Goal: Information Seeking & Learning: Learn about a topic

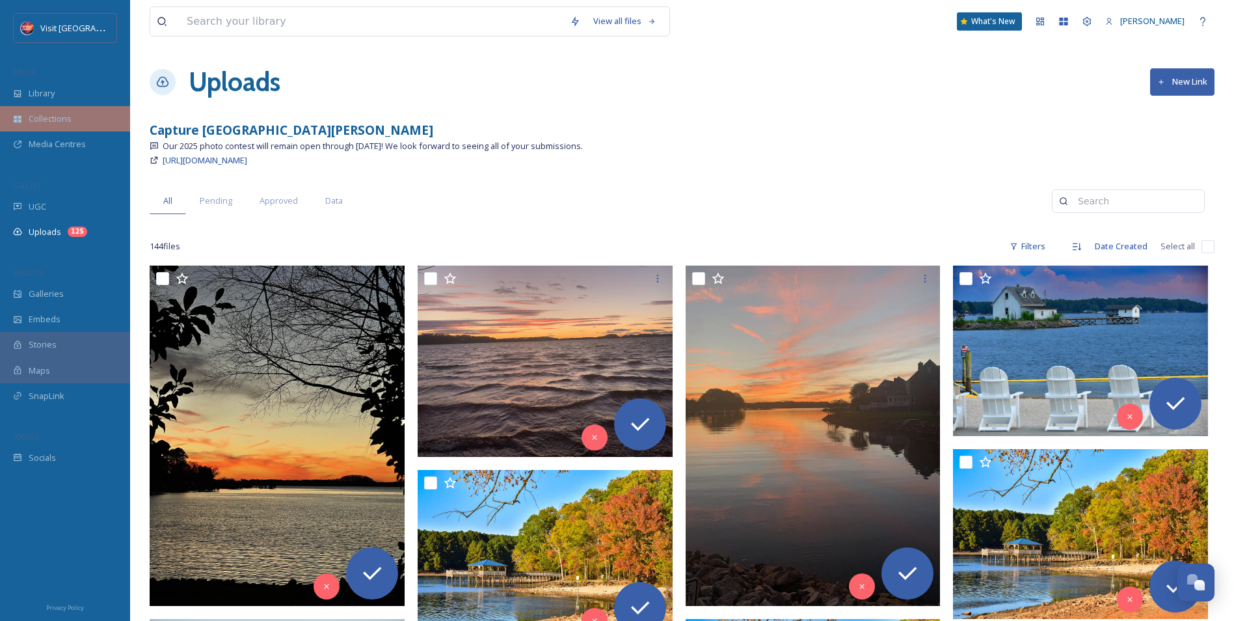
click at [53, 111] on div "Collections" at bounding box center [65, 118] width 130 height 25
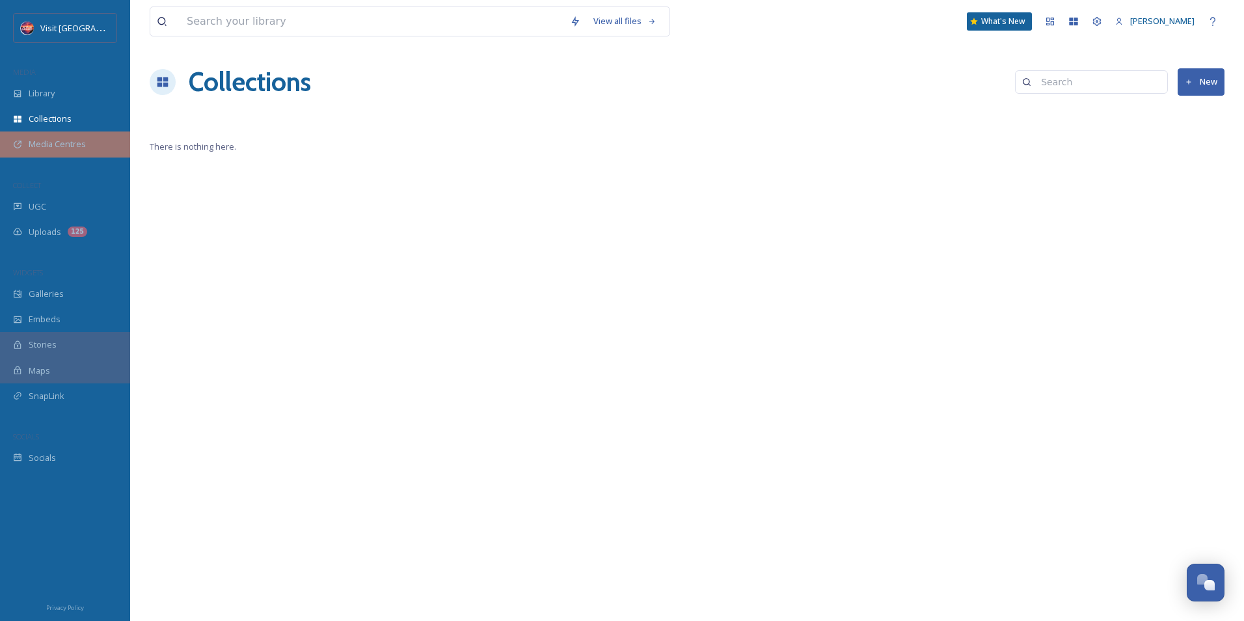
click at [91, 144] on div "Media Centres" at bounding box center [65, 143] width 130 height 25
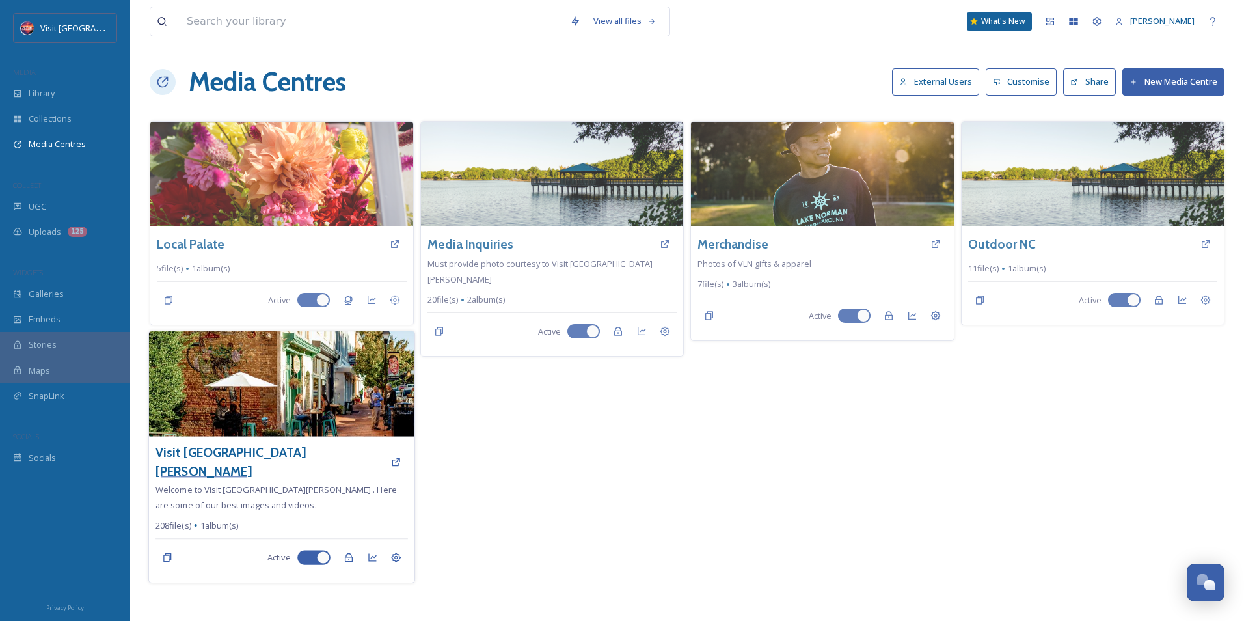
click at [222, 446] on h3 "Visit [GEOGRAPHIC_DATA][PERSON_NAME]" at bounding box center [269, 462] width 228 height 38
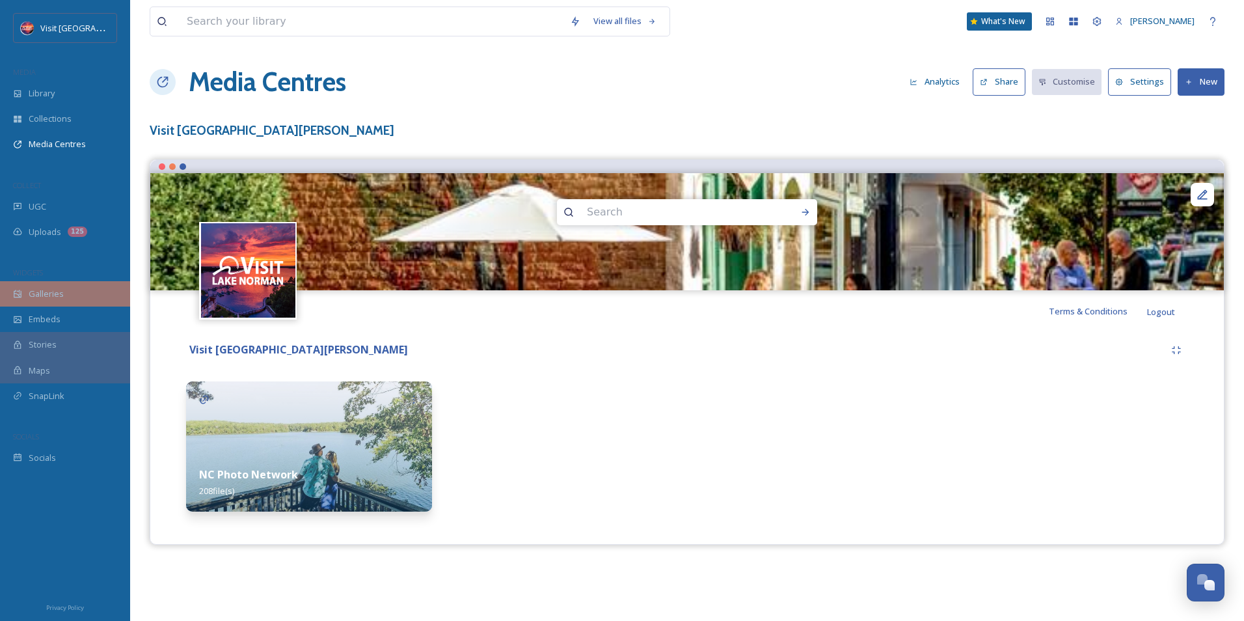
click at [57, 302] on div "Galleries" at bounding box center [65, 293] width 130 height 25
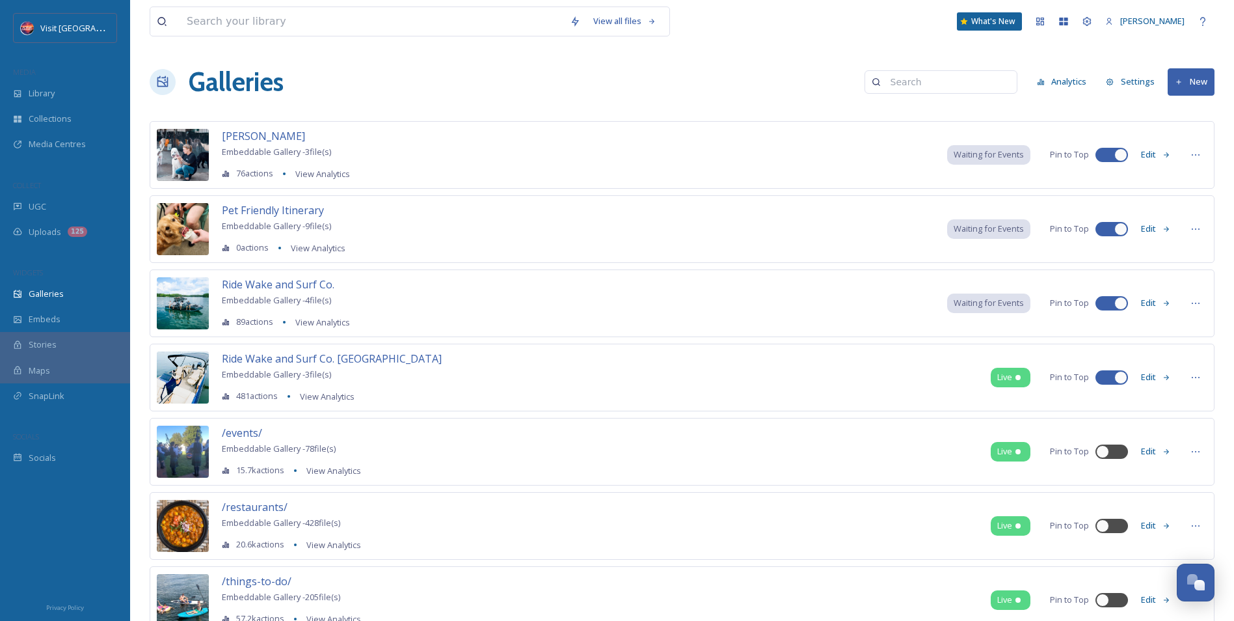
click at [835, 442] on div "/events/ Embeddable Gallery - 78 file(s) 15.7k actions View Analytics Live Pin …" at bounding box center [682, 452] width 1065 height 68
click at [234, 431] on span "/events/" at bounding box center [242, 432] width 40 height 14
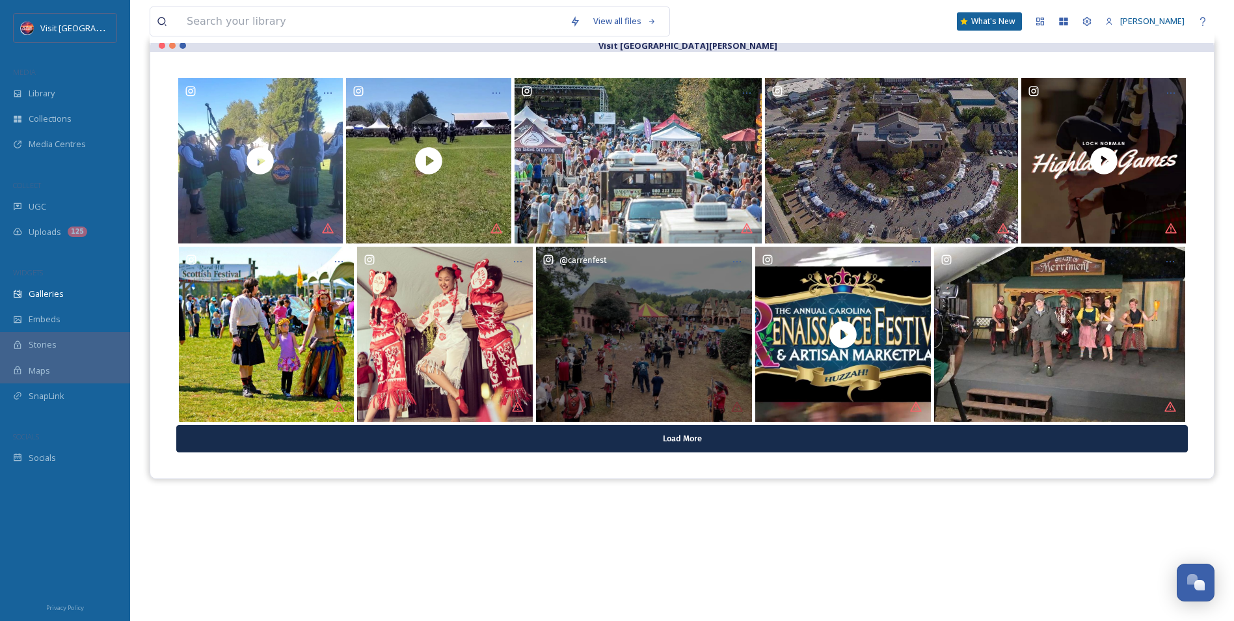
scroll to position [130, 0]
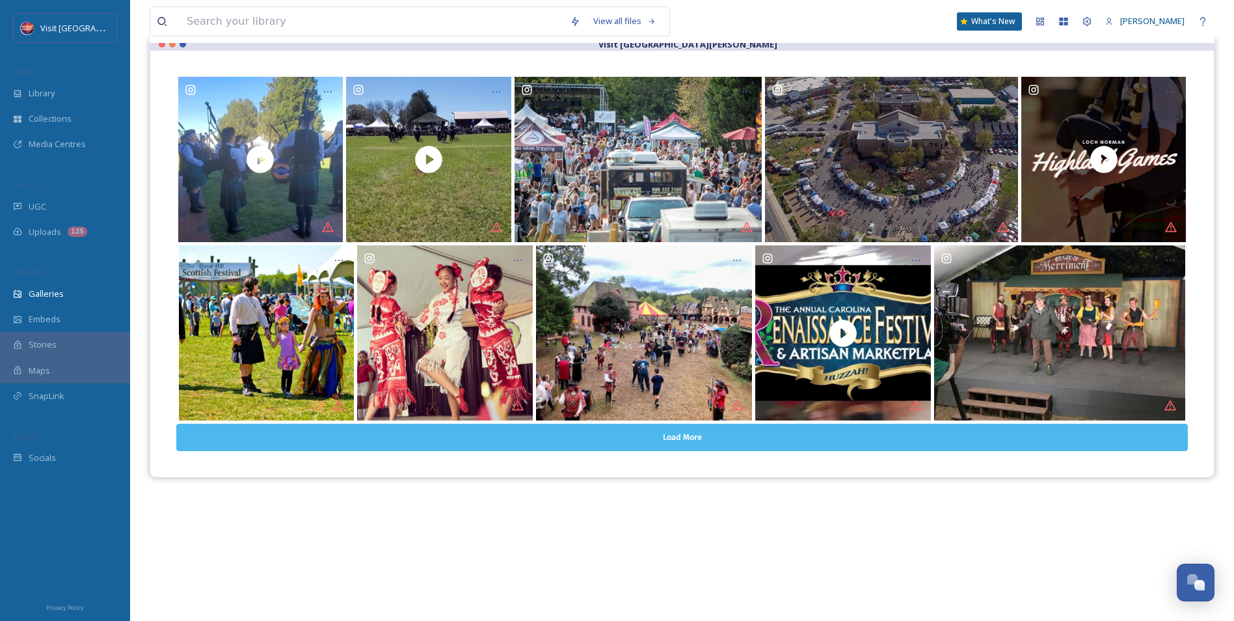
click at [681, 426] on button "Load More" at bounding box center [682, 436] width 1012 height 27
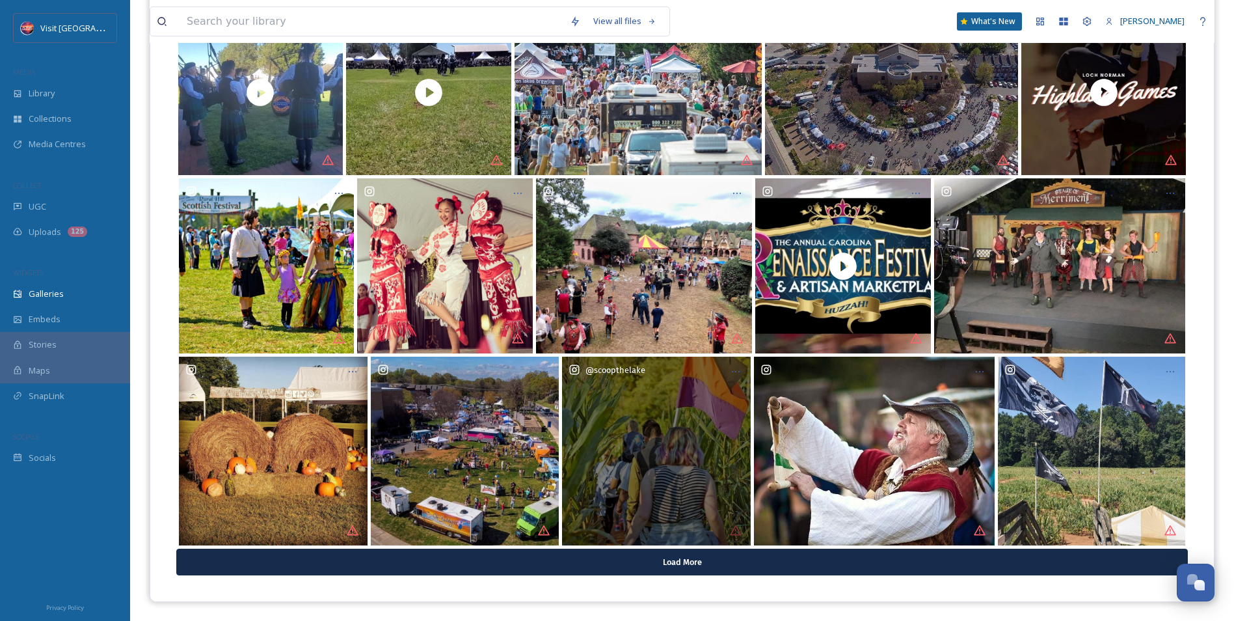
scroll to position [198, 0]
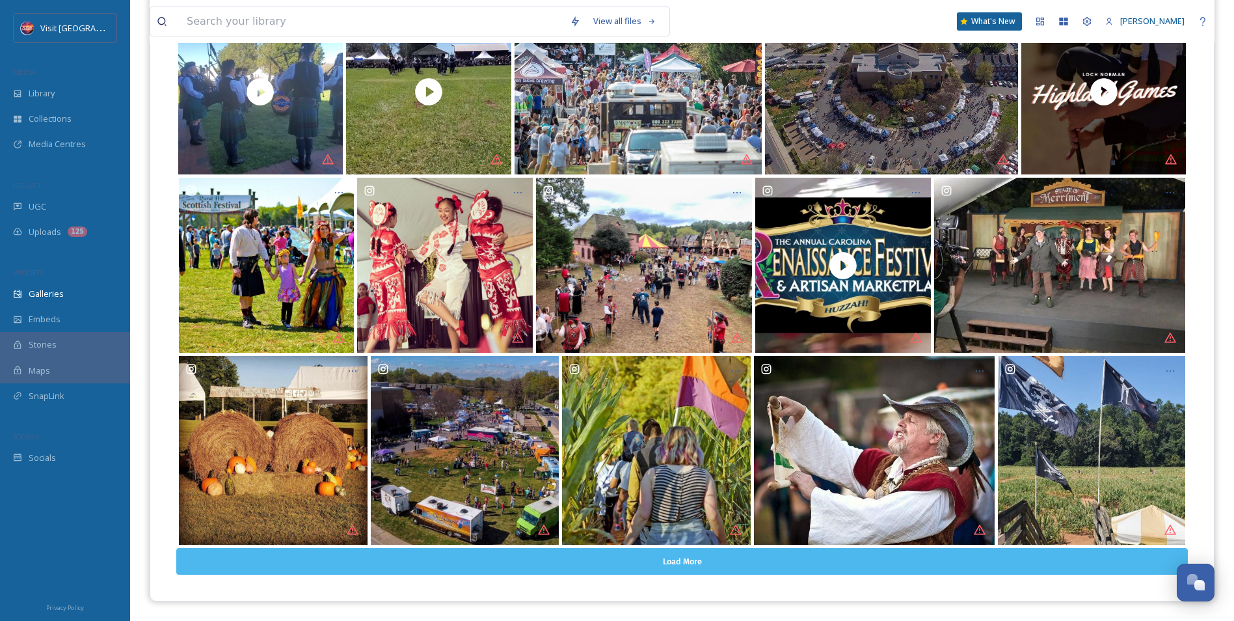
click at [613, 553] on button "Load More" at bounding box center [682, 561] width 1012 height 27
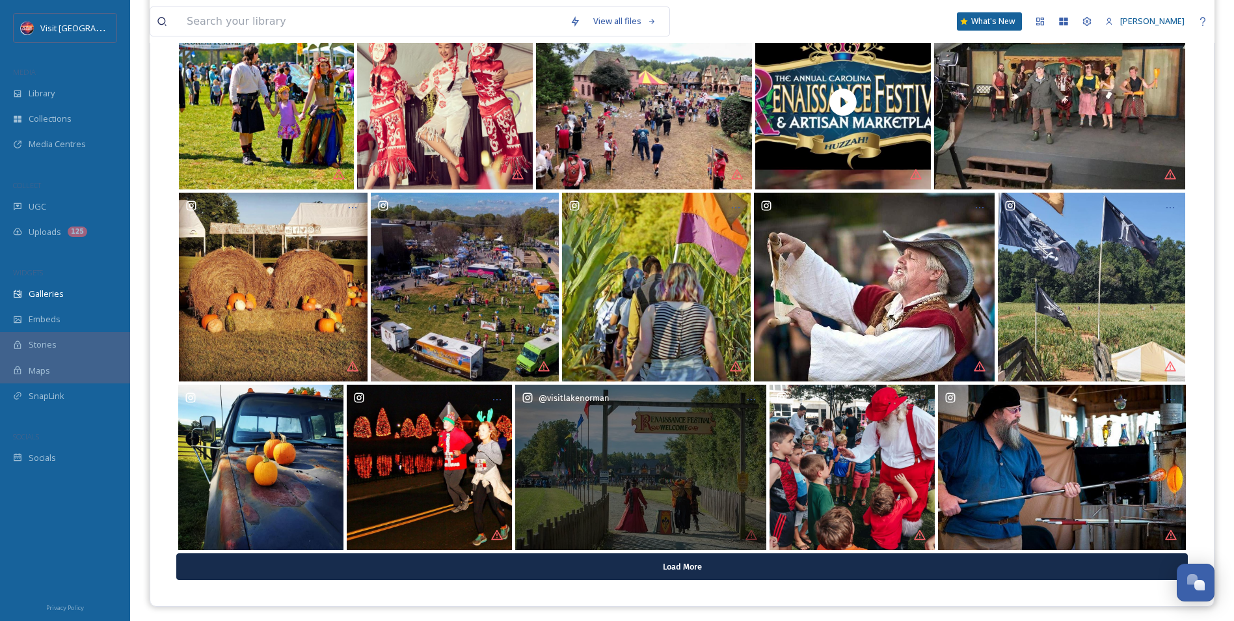
scroll to position [366, 0]
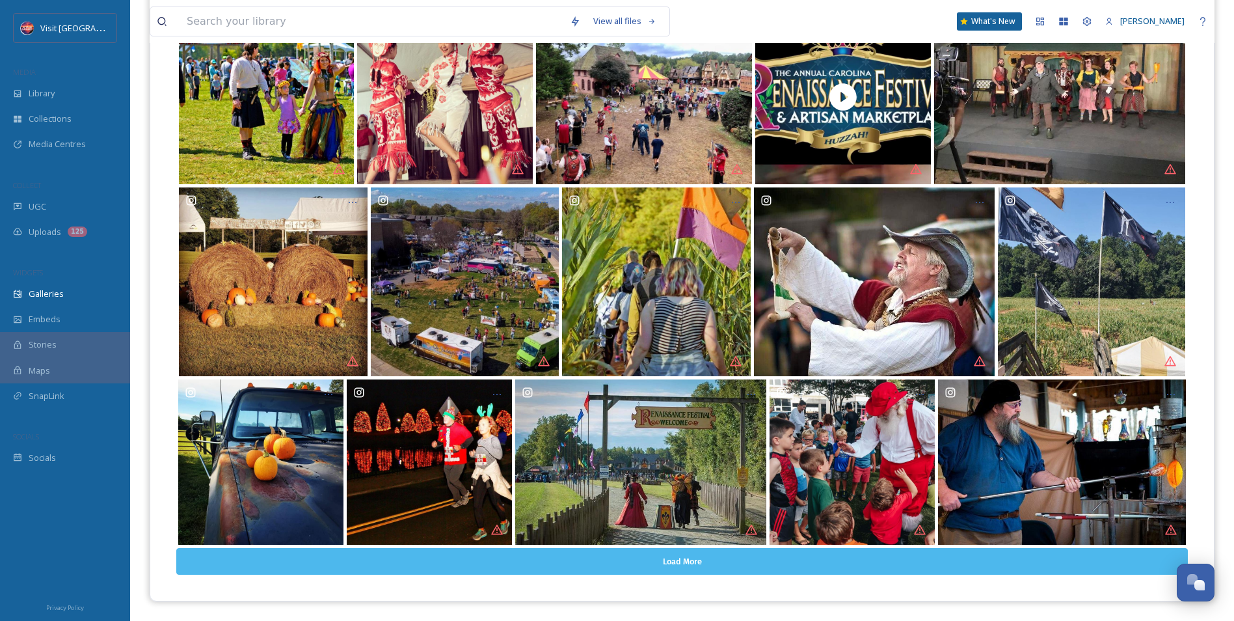
click at [628, 567] on button "Load More" at bounding box center [682, 561] width 1012 height 27
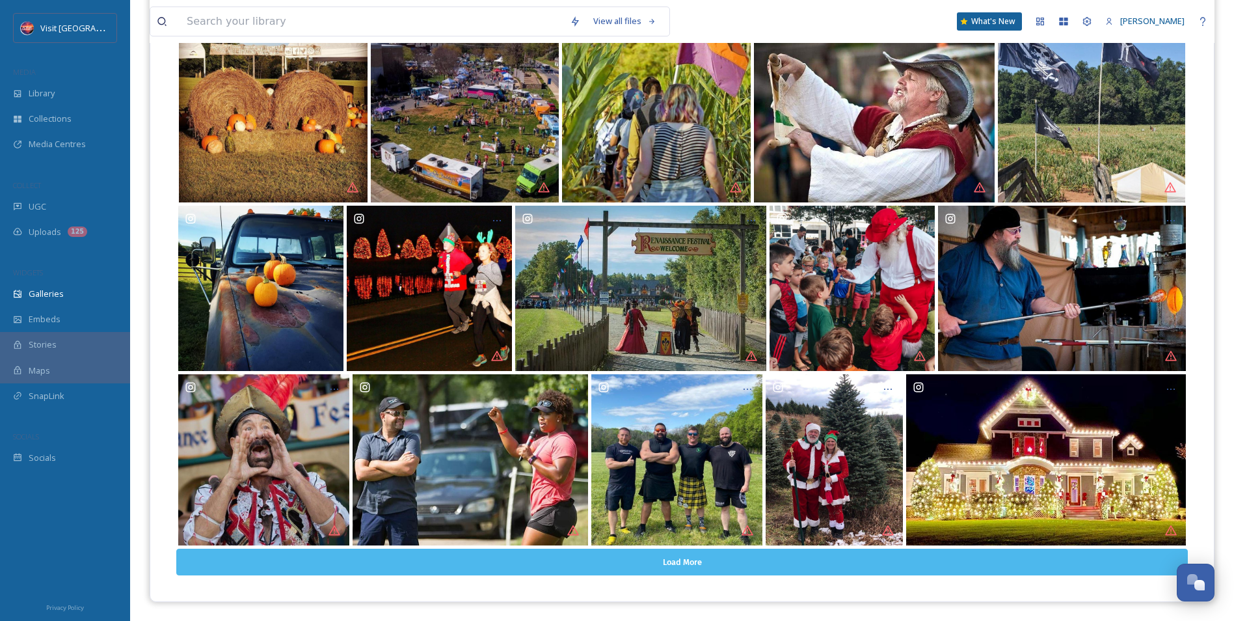
scroll to position [541, 0]
click at [600, 554] on button "Load More" at bounding box center [682, 561] width 1012 height 27
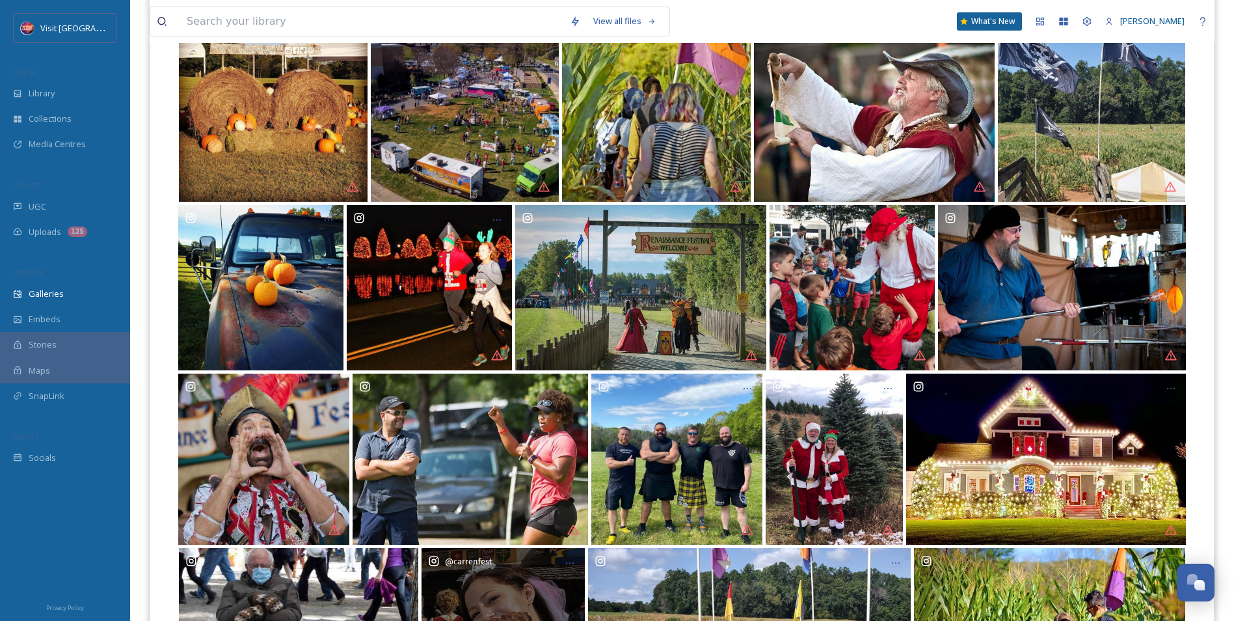
scroll to position [725, 0]
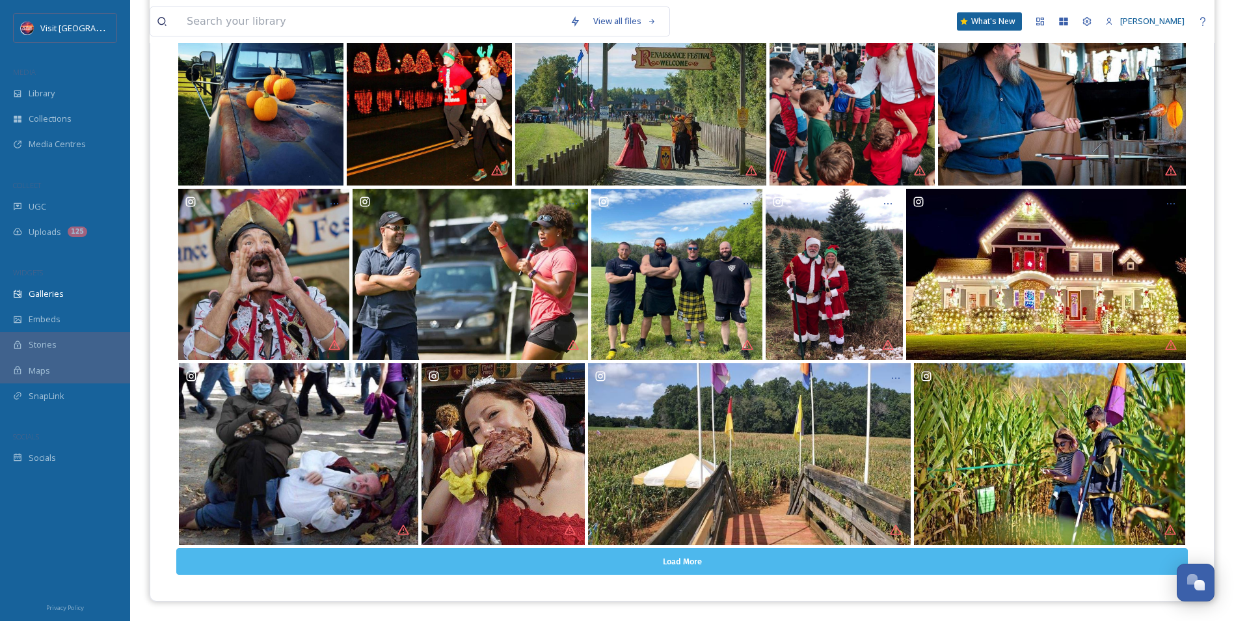
click at [652, 550] on button "Load More" at bounding box center [682, 561] width 1012 height 27
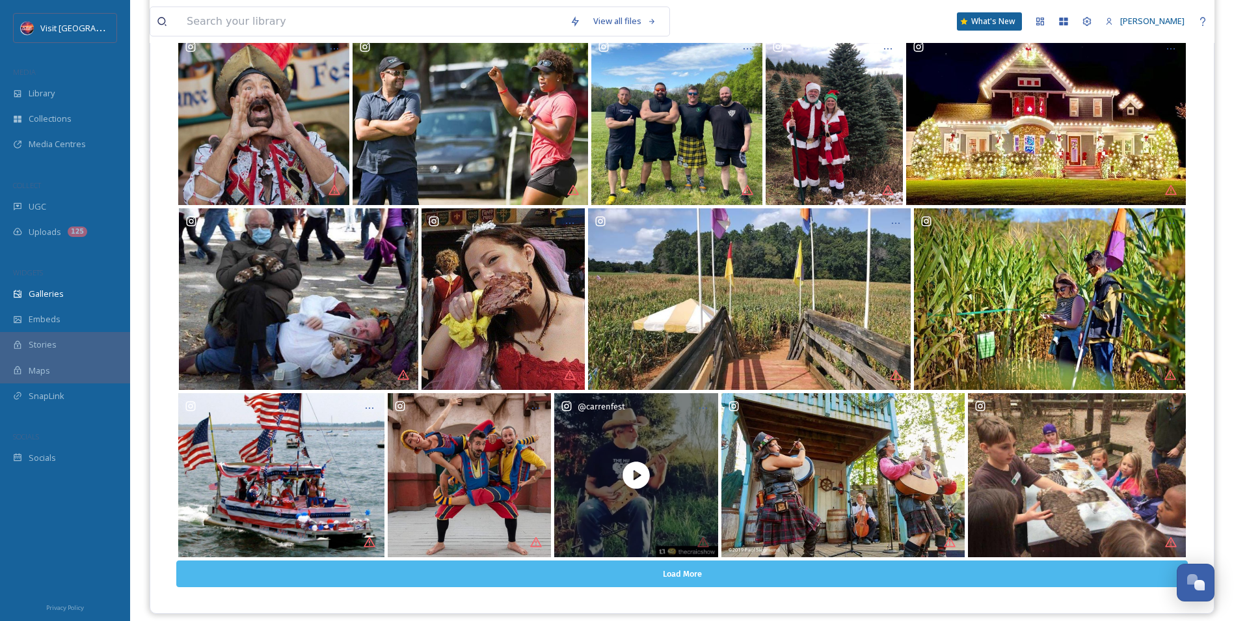
scroll to position [893, 0]
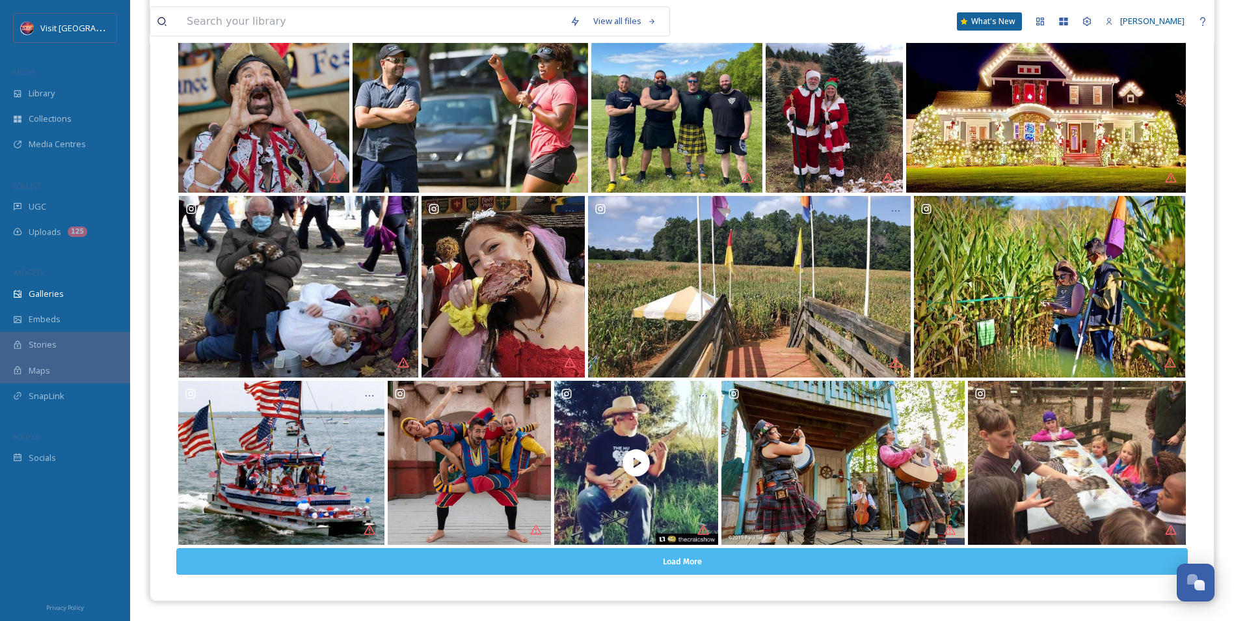
click at [768, 548] on button "Load More" at bounding box center [682, 561] width 1012 height 27
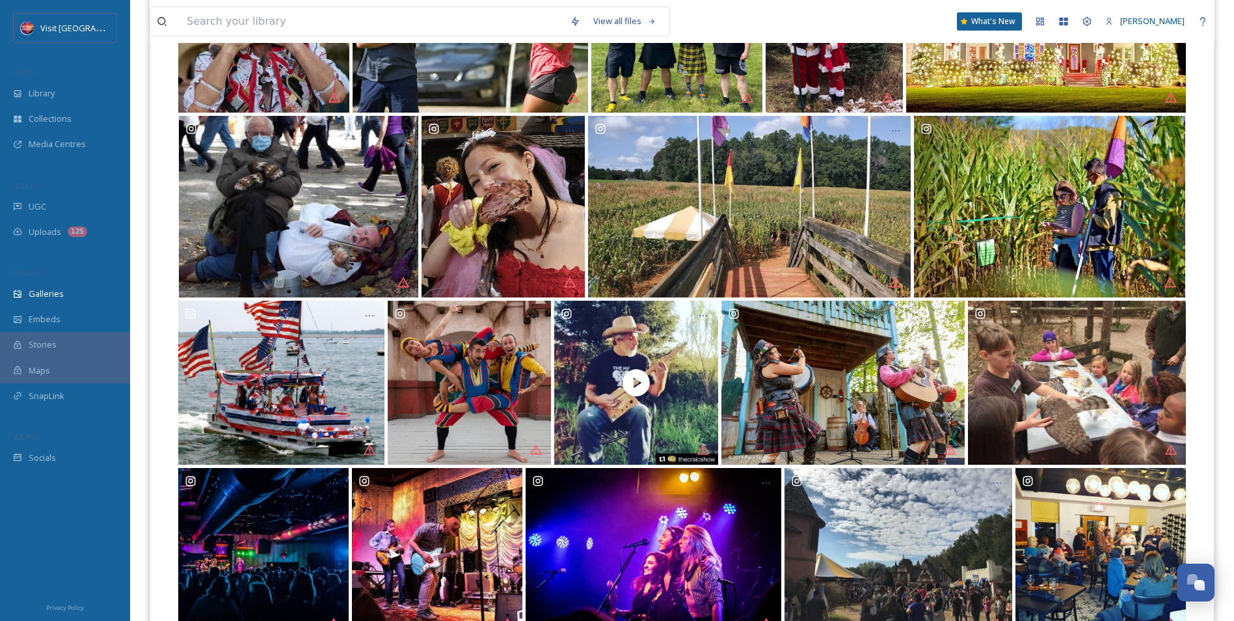
scroll to position [1066, 0]
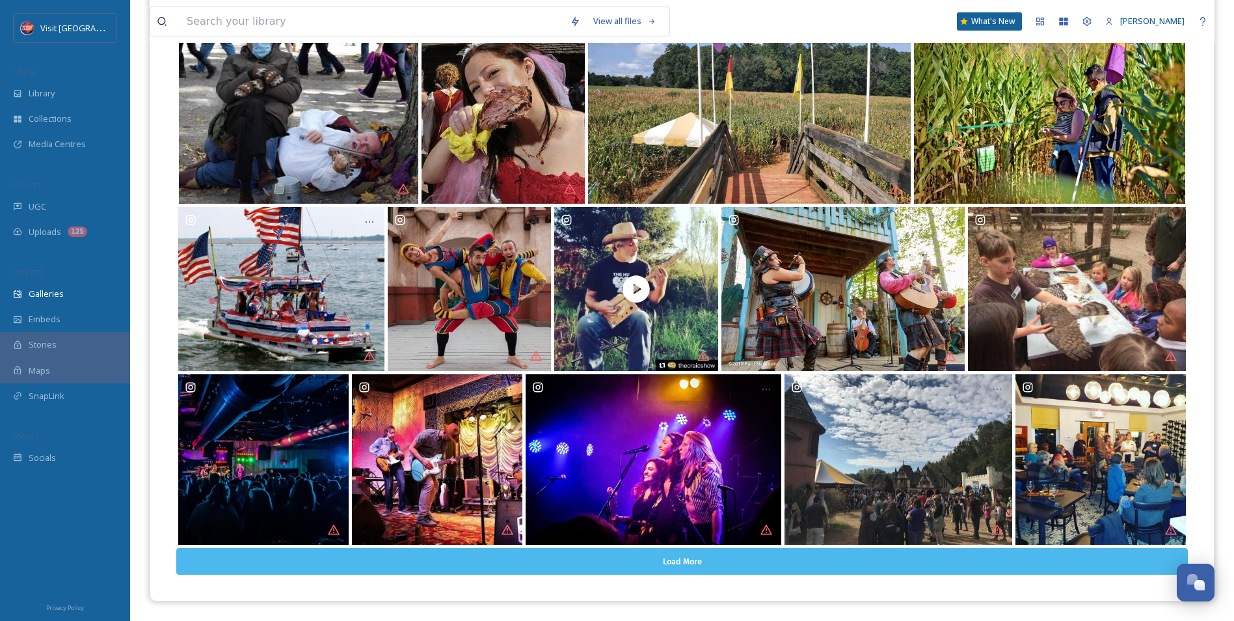
click at [888, 552] on button "Load More" at bounding box center [682, 561] width 1012 height 27
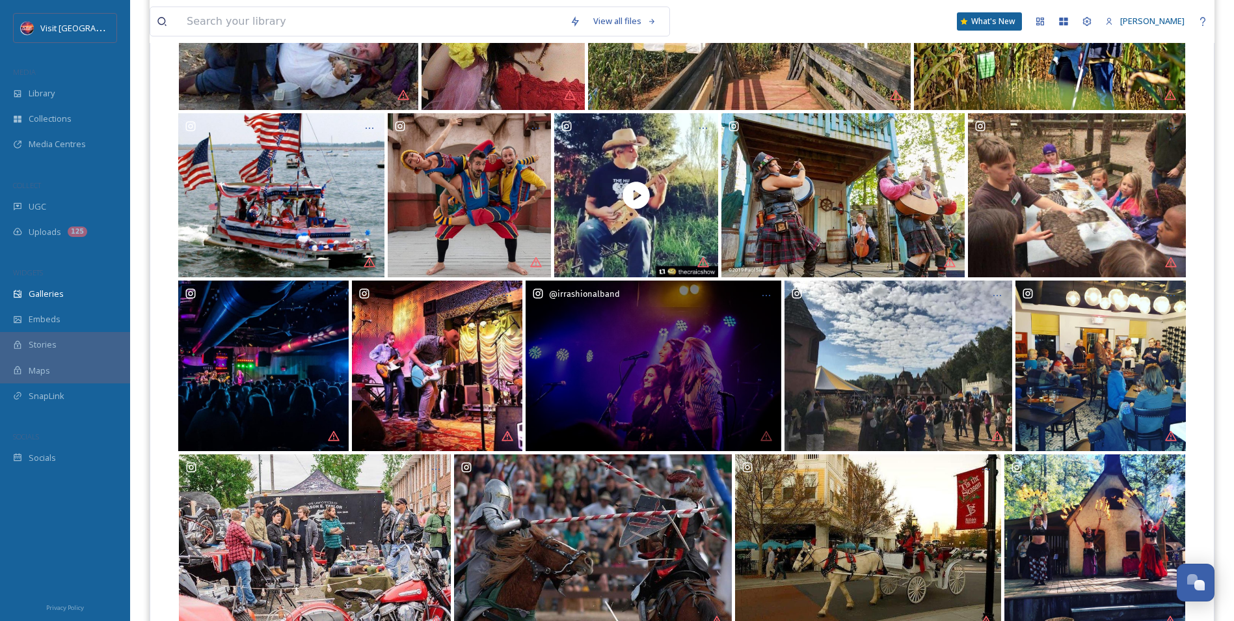
scroll to position [1251, 0]
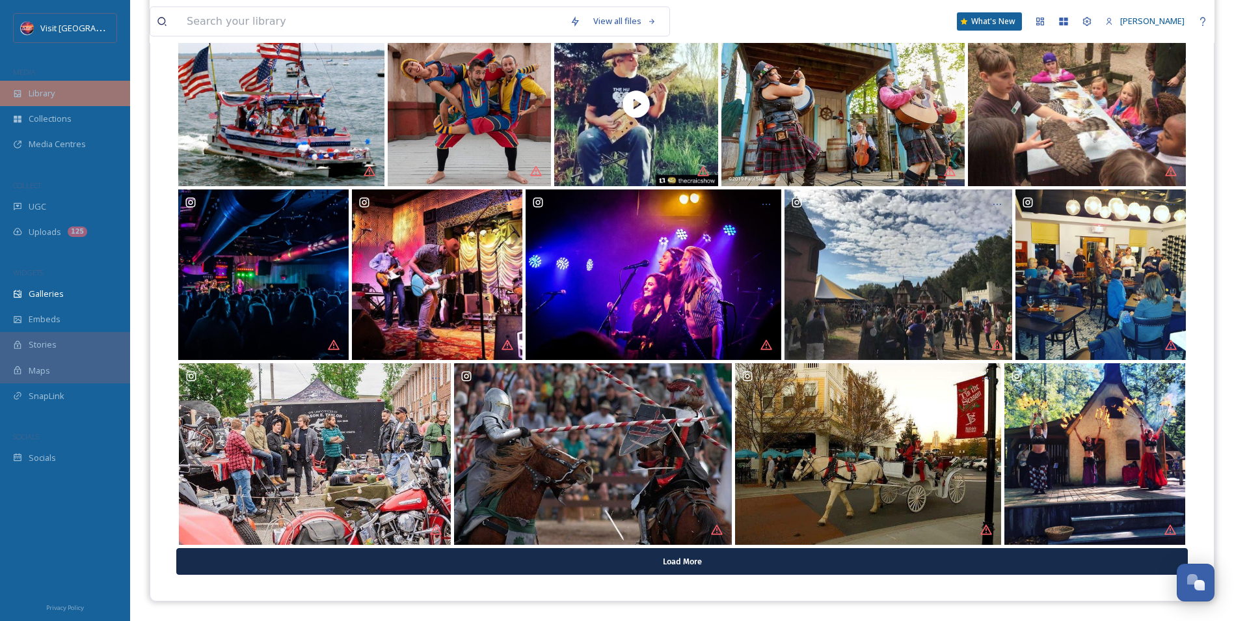
click at [49, 91] on span "Library" at bounding box center [42, 93] width 26 height 12
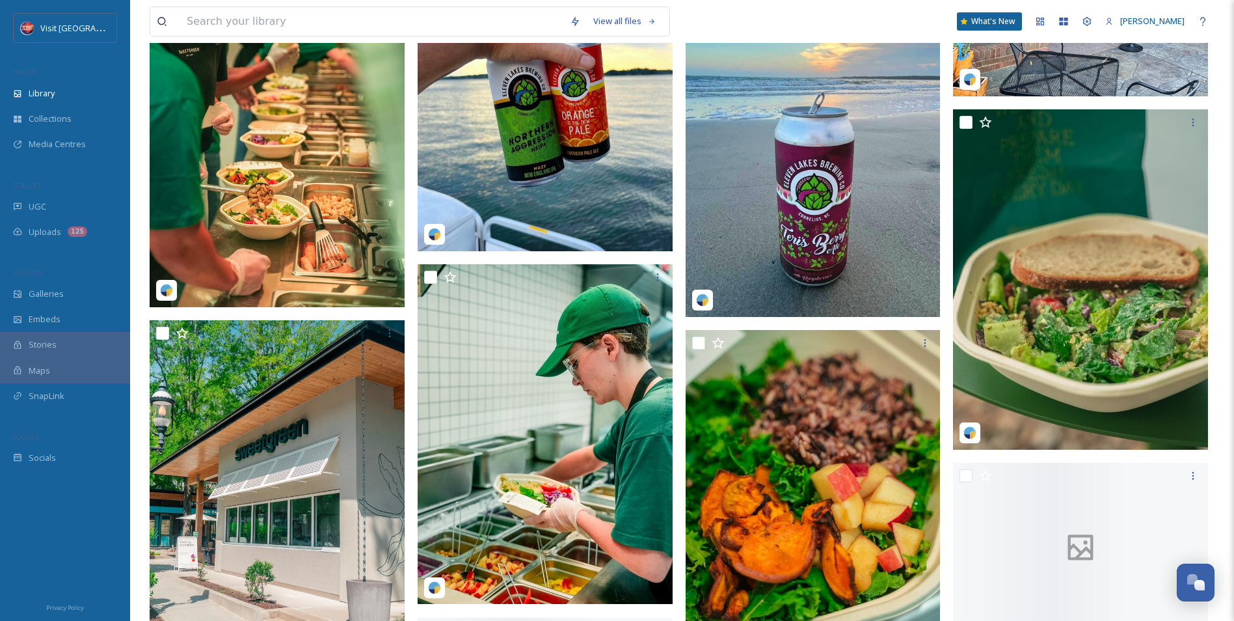
scroll to position [12295, 0]
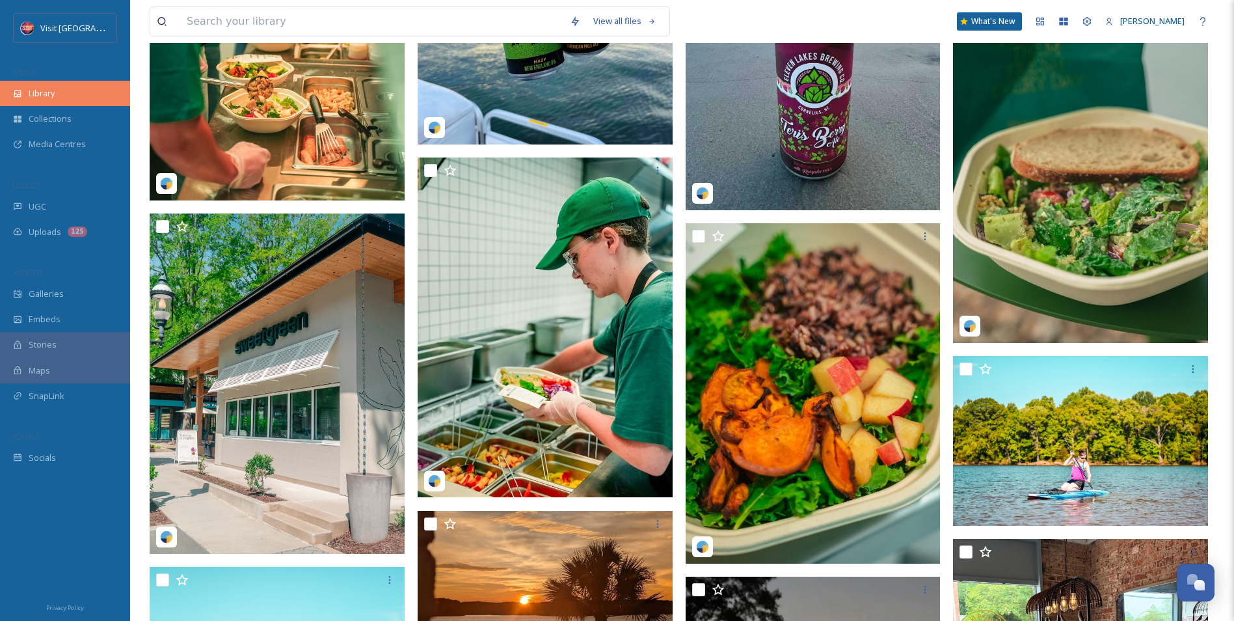
click at [51, 103] on div "Library" at bounding box center [65, 93] width 130 height 25
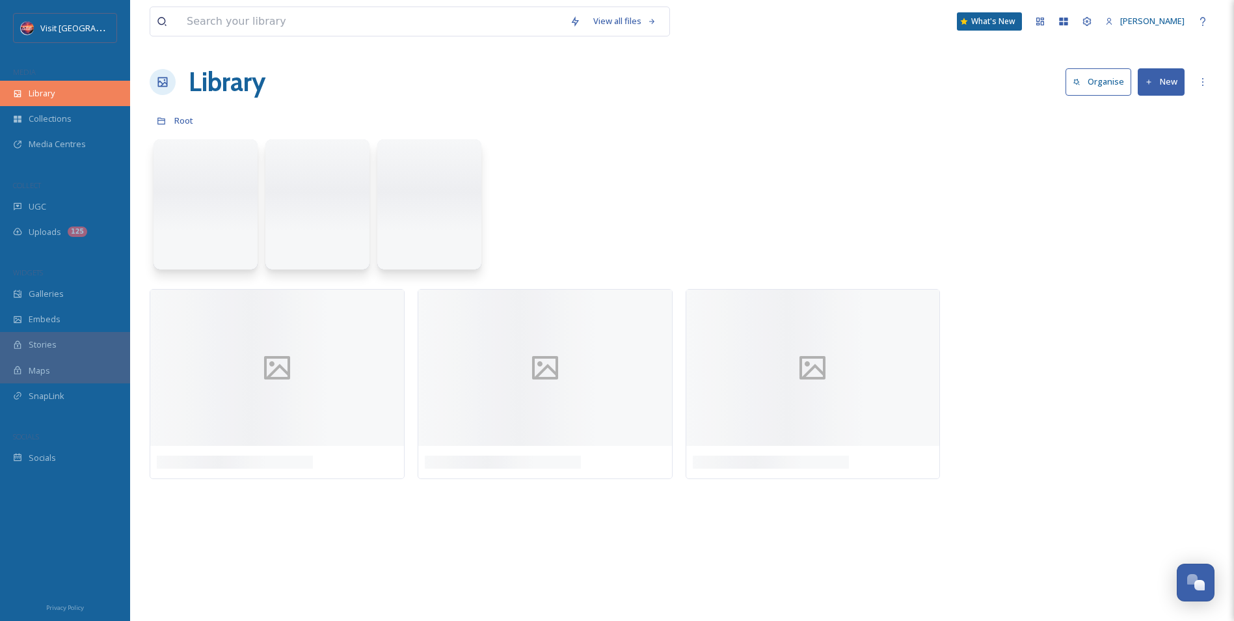
scroll to position [0, 0]
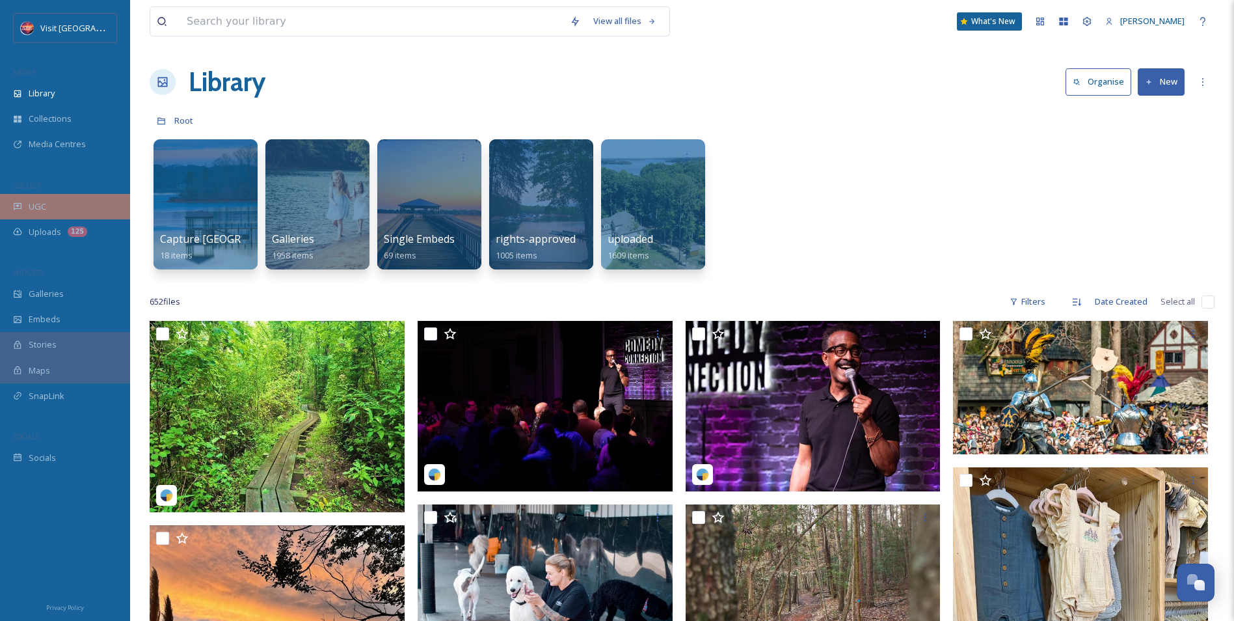
click at [60, 207] on div "UGC" at bounding box center [65, 206] width 130 height 25
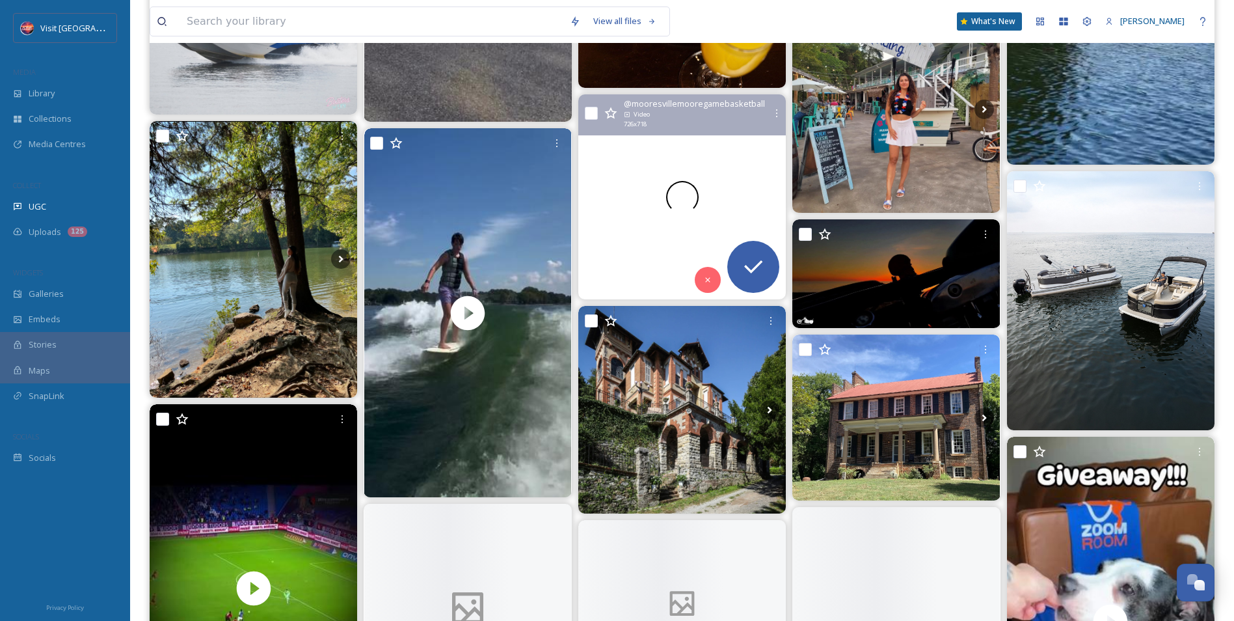
scroll to position [4554, 0]
